Goal: Find specific page/section: Find specific page/section

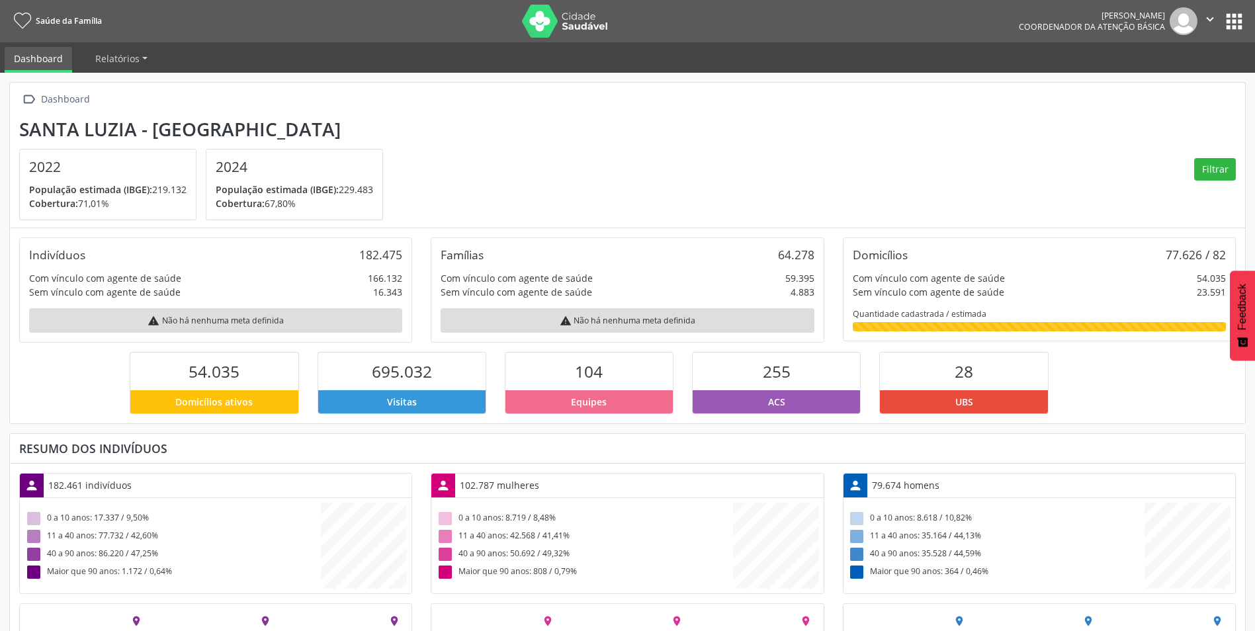
scroll to position [220, 412]
click at [1235, 18] on button "apps" at bounding box center [1233, 21] width 23 height 23
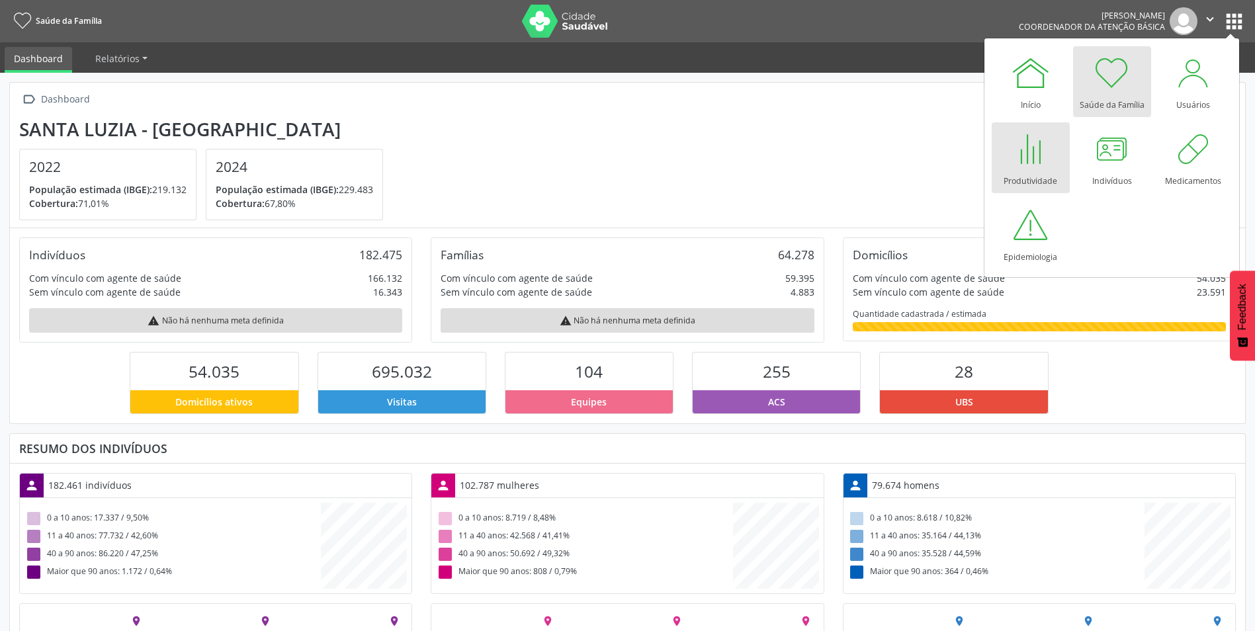
click at [1026, 172] on div "Produtividade" at bounding box center [1030, 178] width 54 height 18
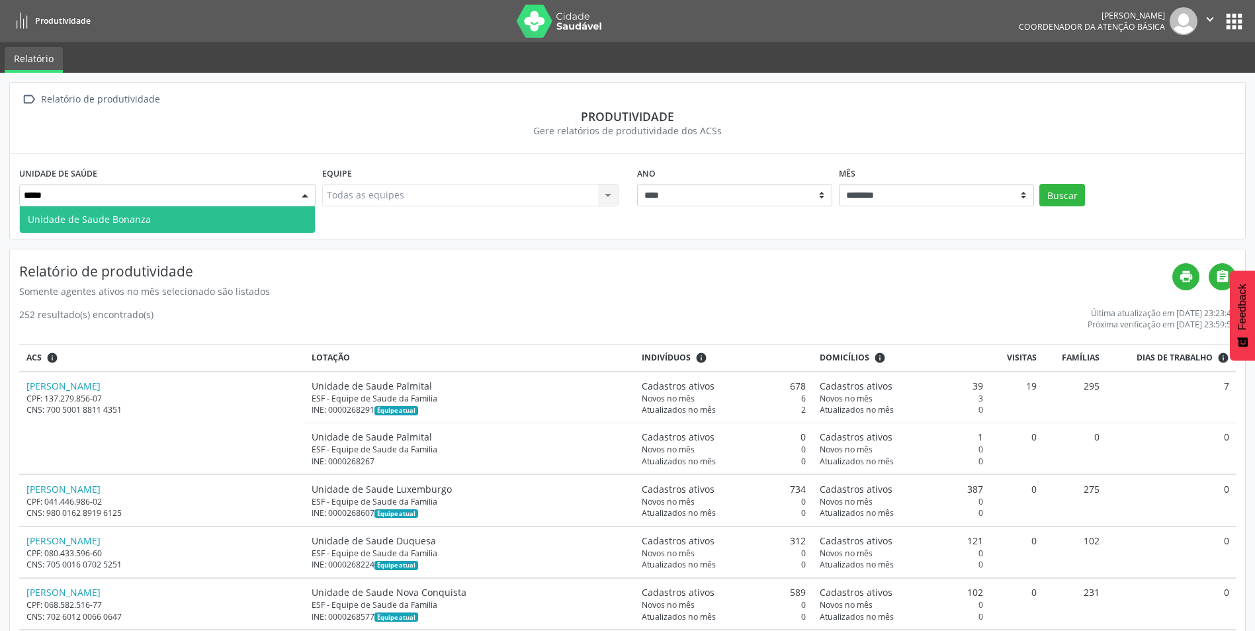
click at [184, 220] on span "Unidade de Saude Bonanza" at bounding box center [167, 219] width 295 height 26
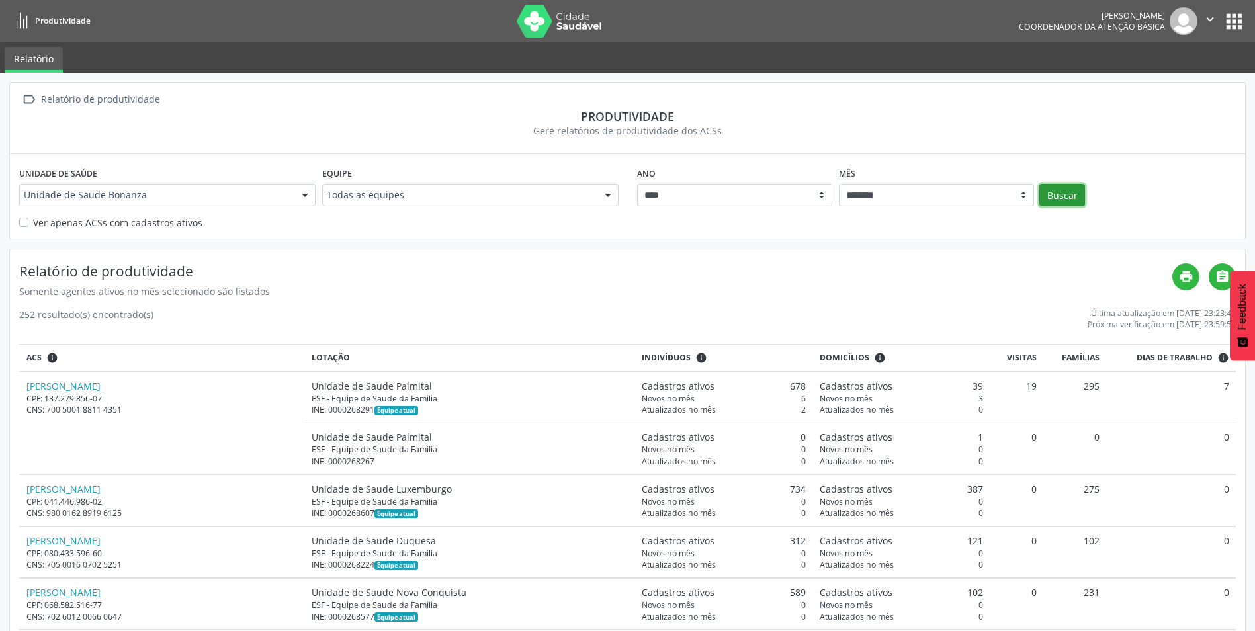
click at [1060, 192] on button "Buscar" at bounding box center [1062, 195] width 46 height 22
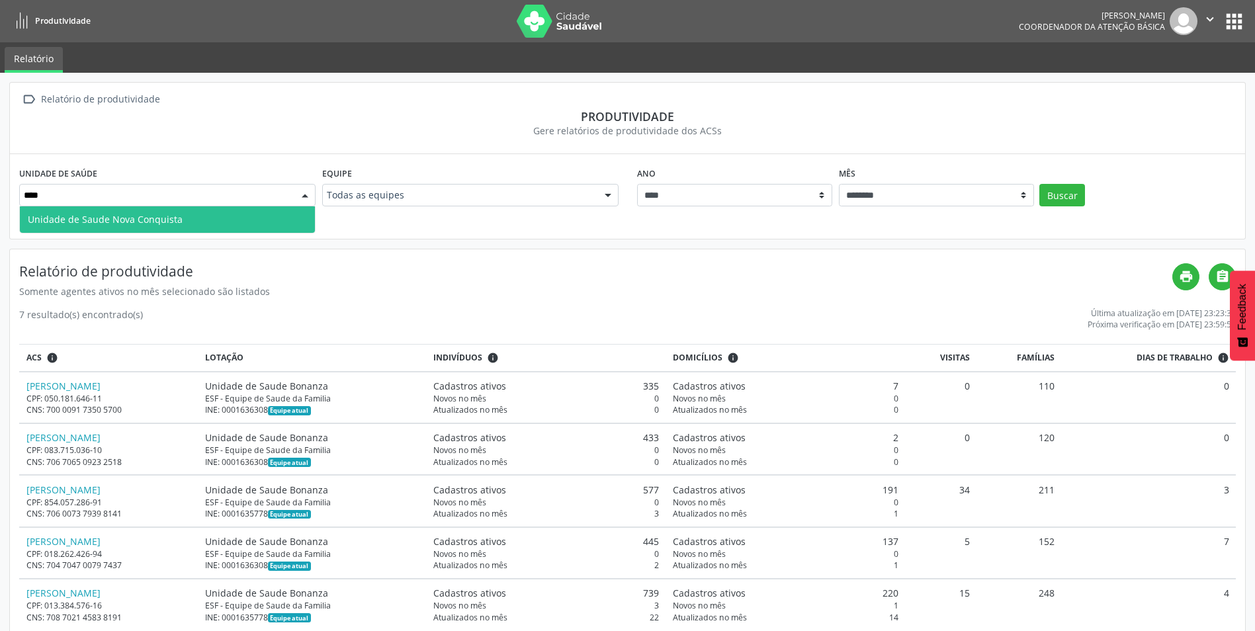
click at [271, 218] on span "Unidade de Saude Nova Conquista" at bounding box center [167, 219] width 295 height 26
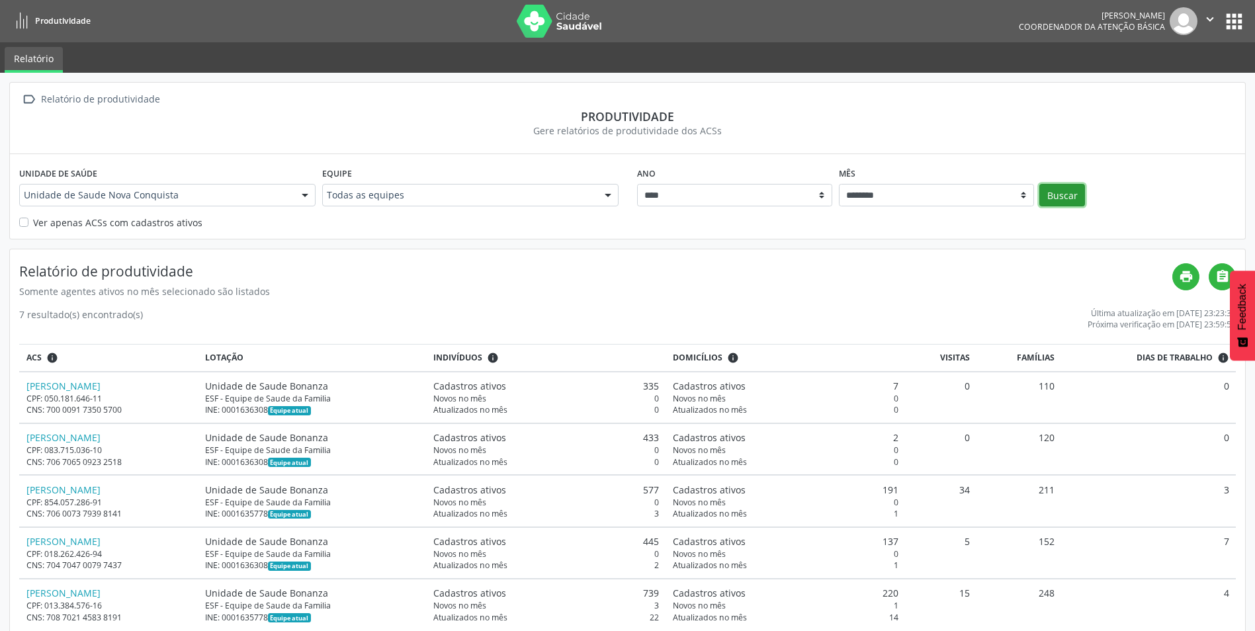
click at [1068, 194] on button "Buscar" at bounding box center [1062, 195] width 46 height 22
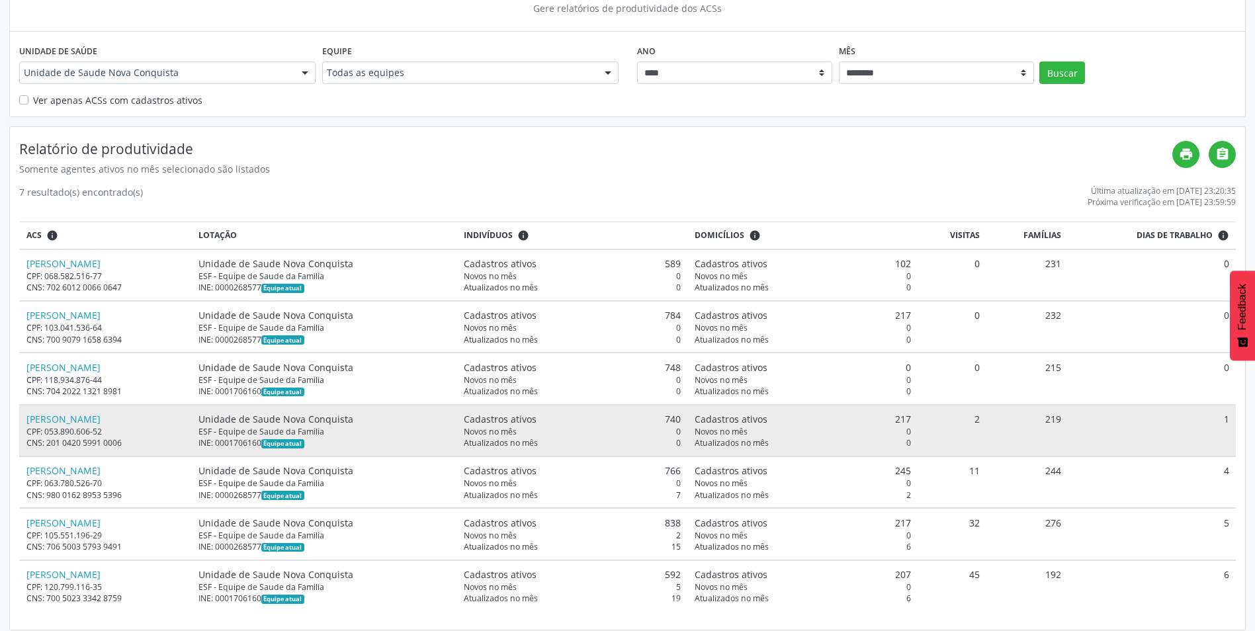
scroll to position [131, 0]
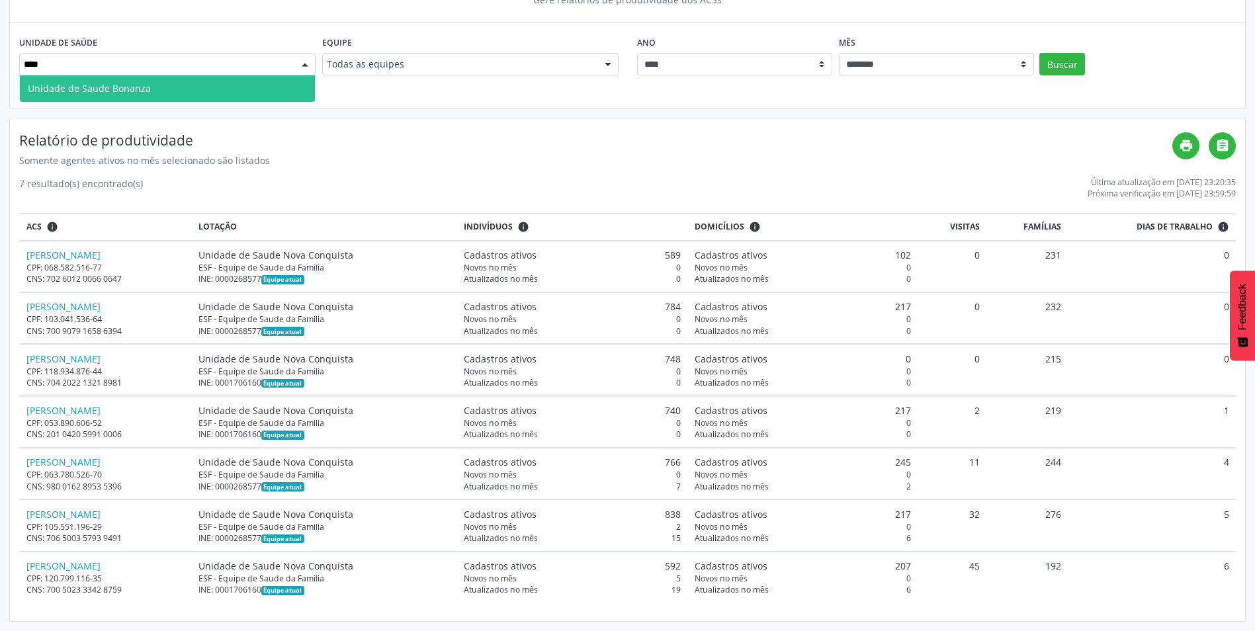
click at [228, 87] on span "Unidade de Saude Bonanza" at bounding box center [167, 88] width 295 height 26
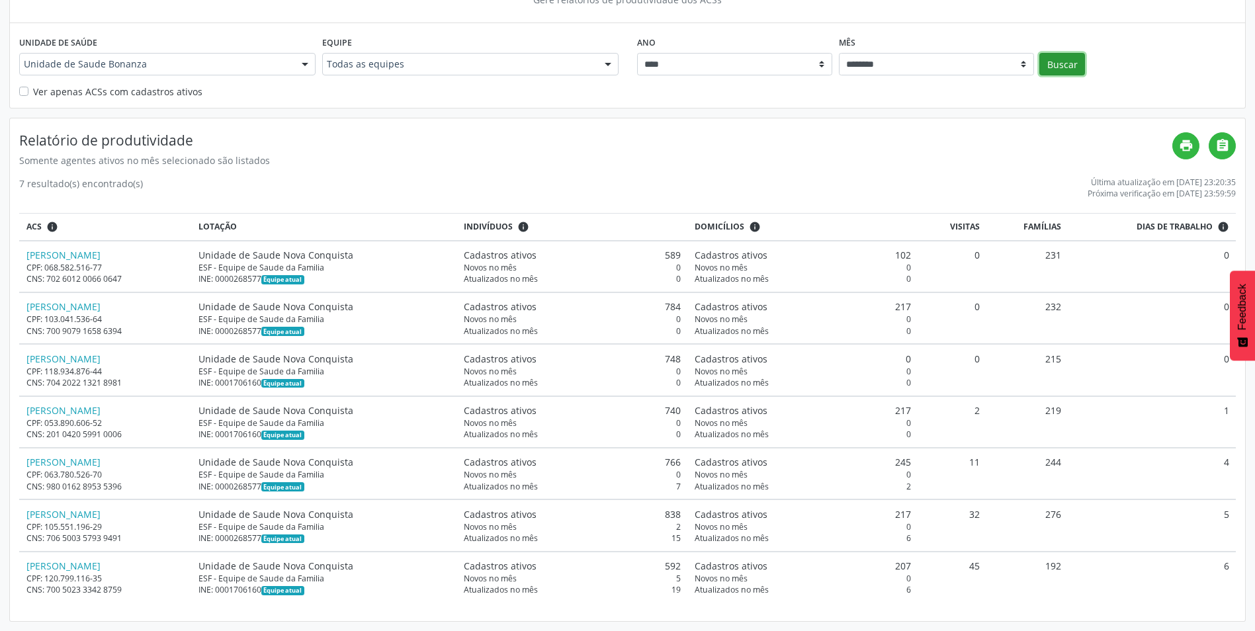
click at [1064, 62] on button "Buscar" at bounding box center [1062, 64] width 46 height 22
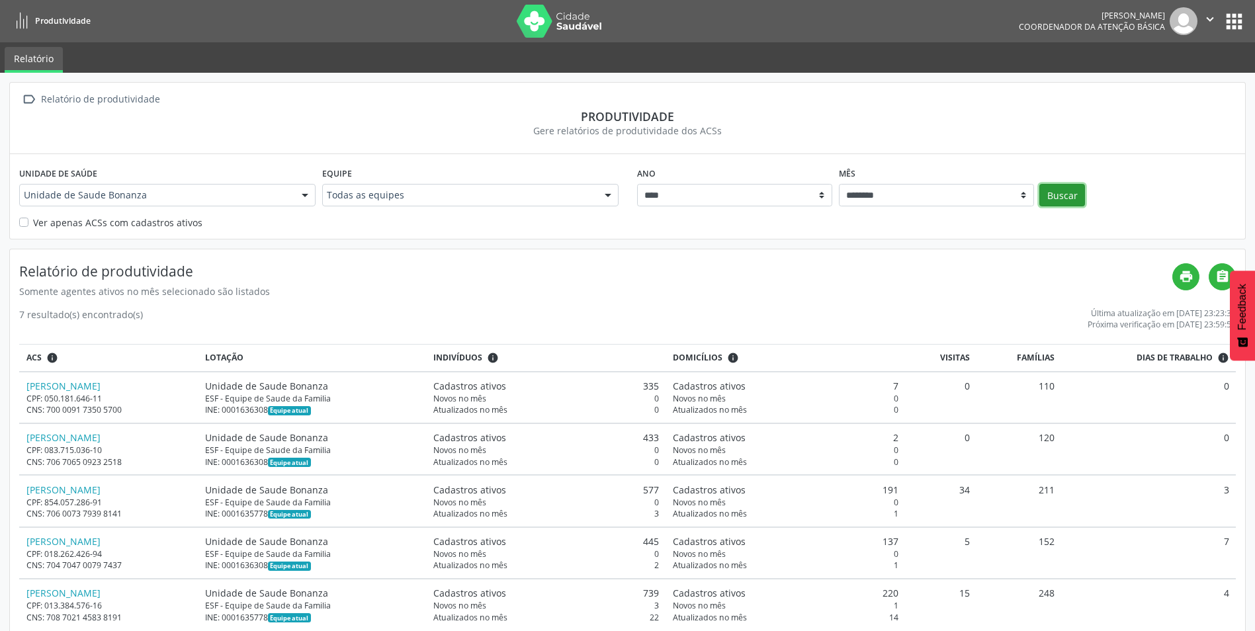
click at [1058, 189] on button "Buscar" at bounding box center [1062, 195] width 46 height 22
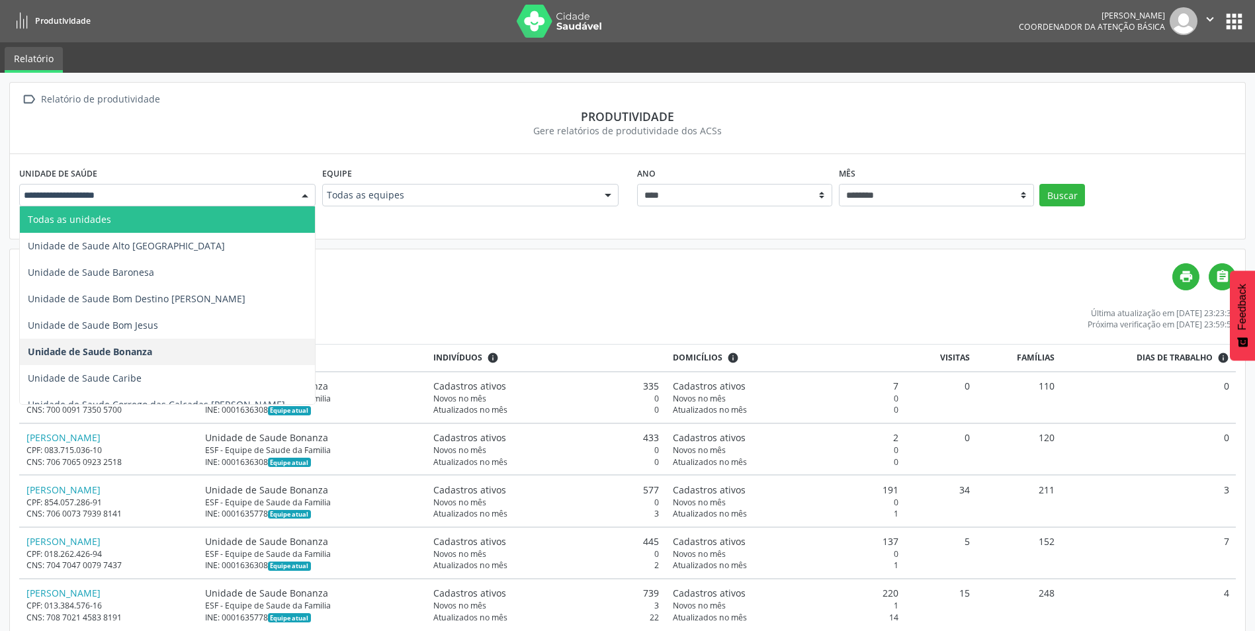
click at [306, 199] on div at bounding box center [305, 196] width 20 height 22
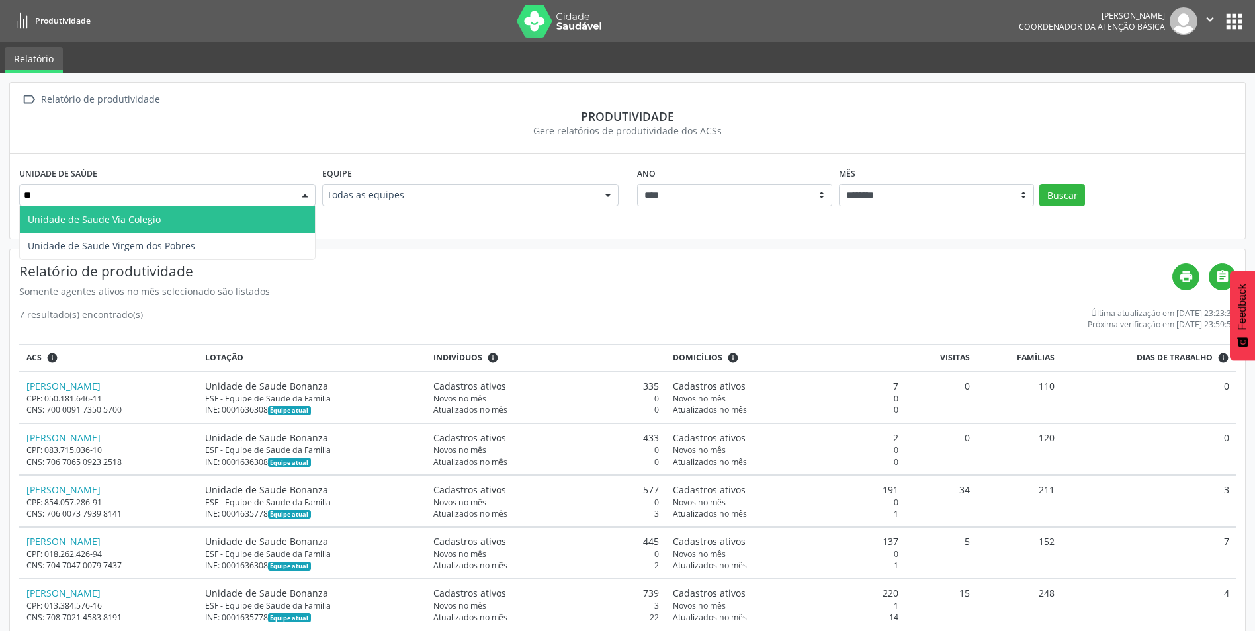
type input "***"
click at [220, 218] on span "Unidade de Saude Virgem dos Pobres" at bounding box center [167, 219] width 295 height 26
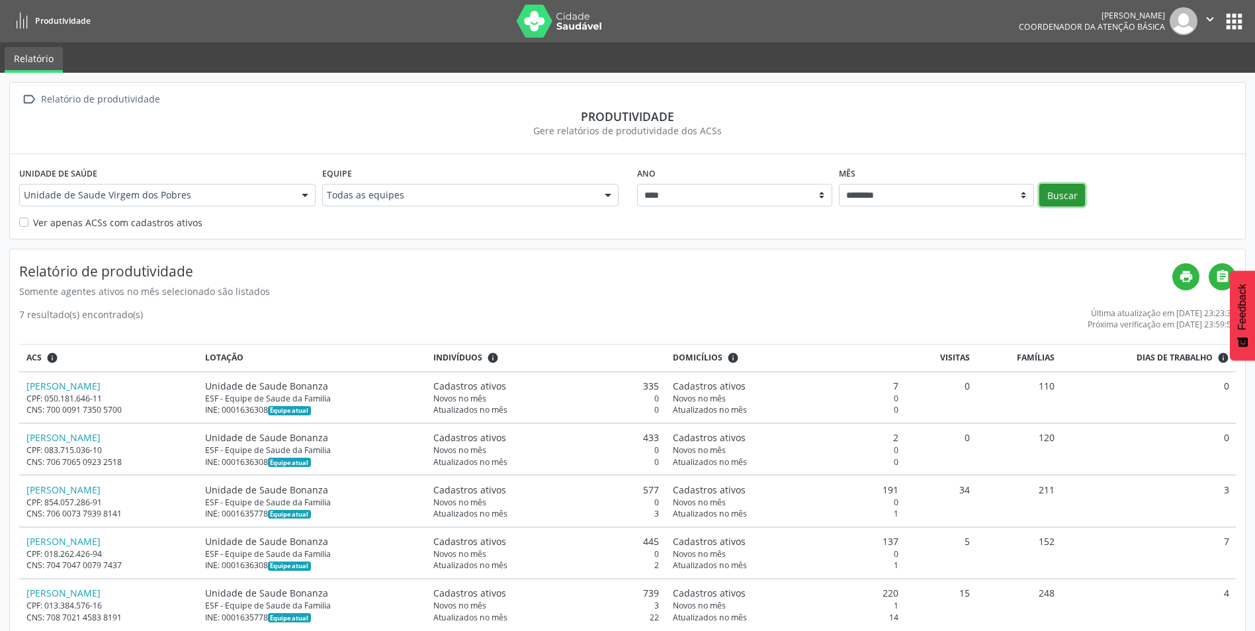
click at [1065, 187] on button "Buscar" at bounding box center [1062, 195] width 46 height 22
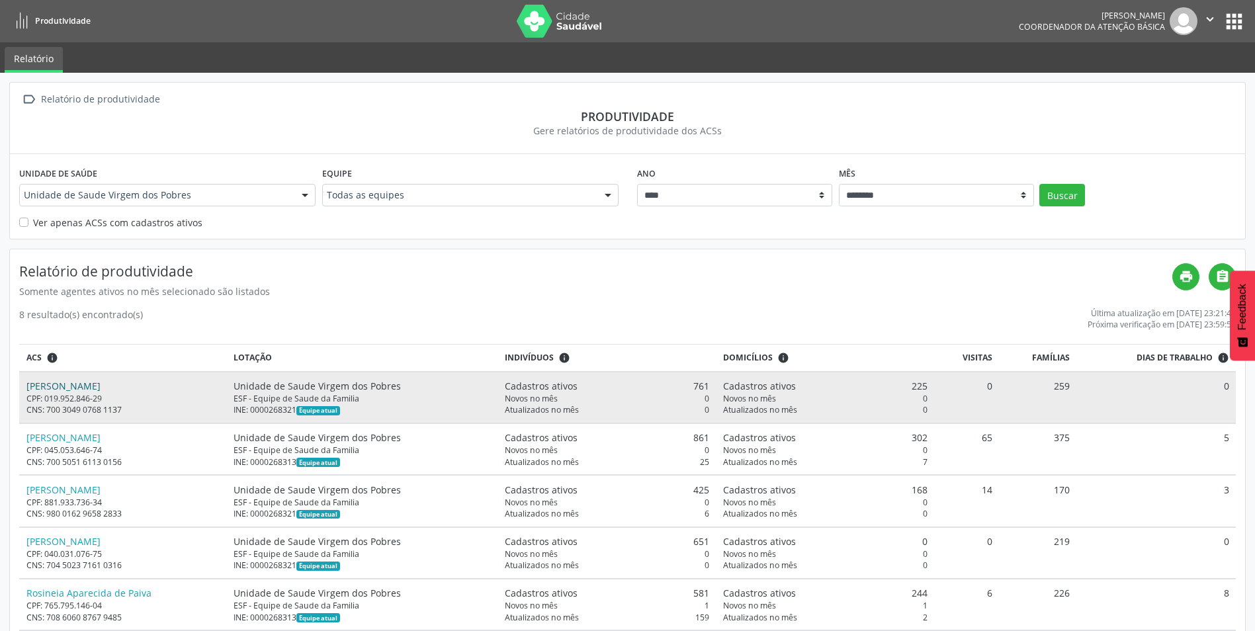
scroll to position [66, 0]
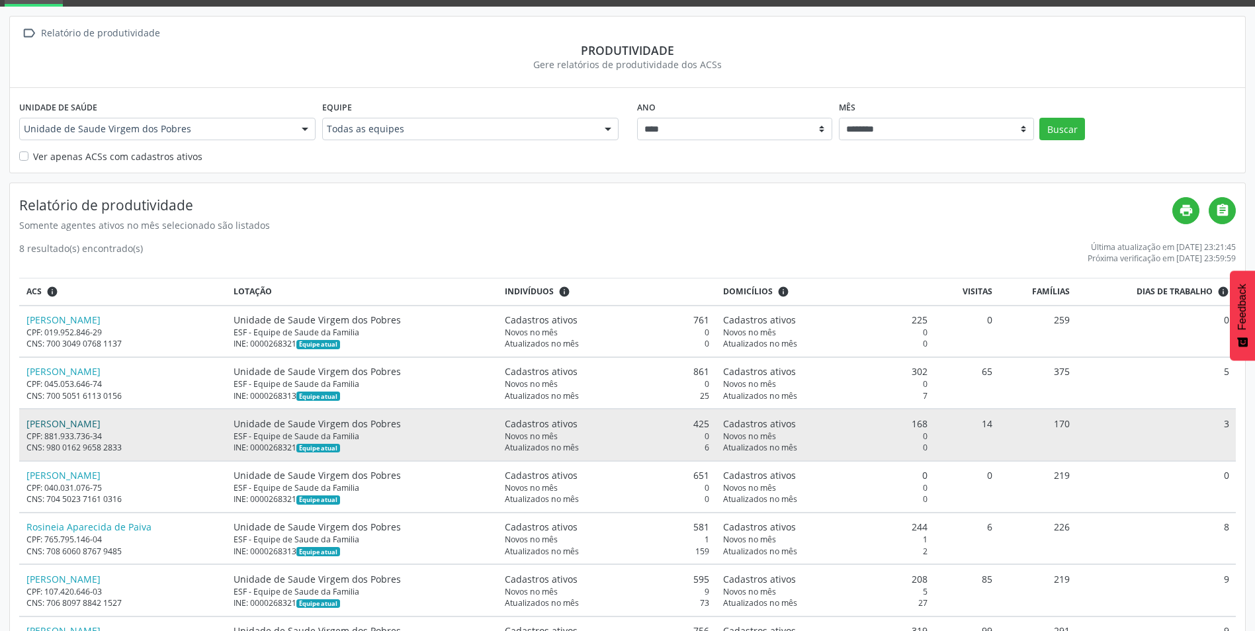
click at [83, 423] on link "Marilene de Souza Barbosa" at bounding box center [63, 423] width 74 height 13
